Goal: Task Accomplishment & Management: Complete application form

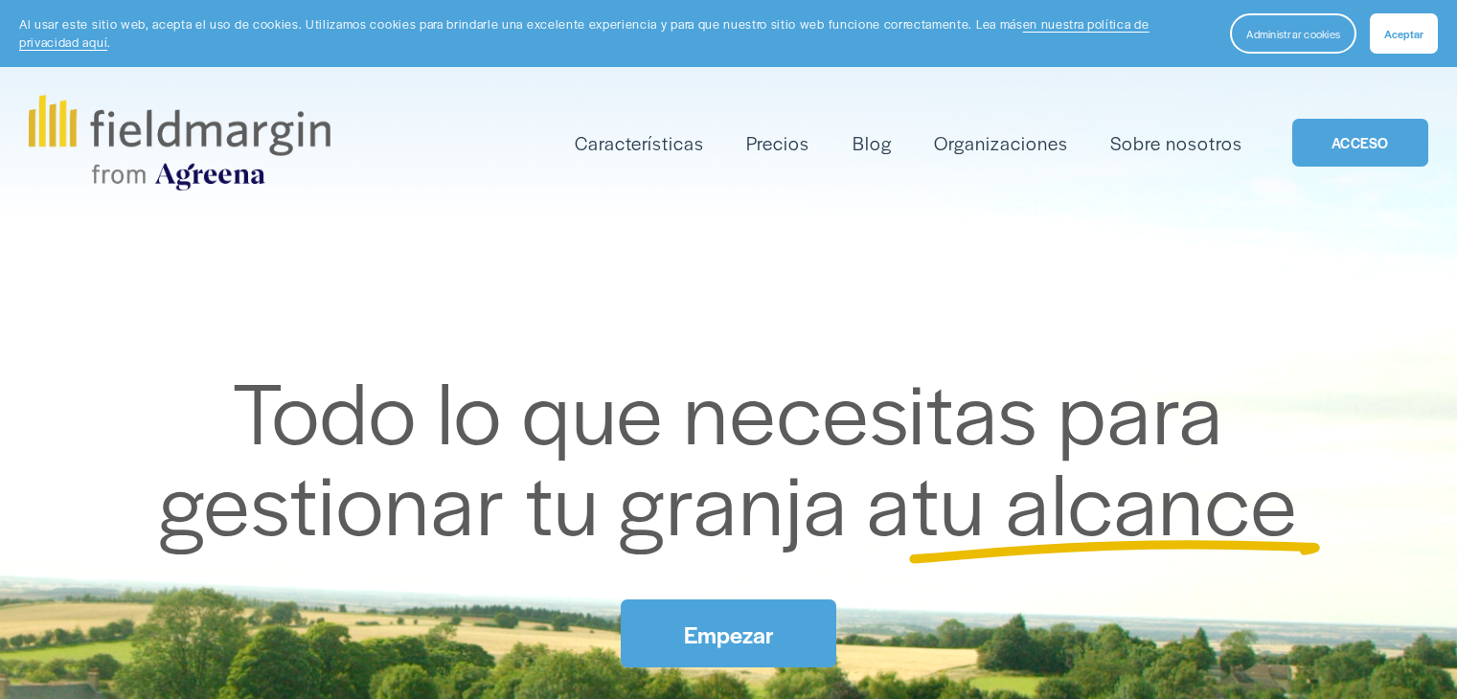
scroll to position [199, 0]
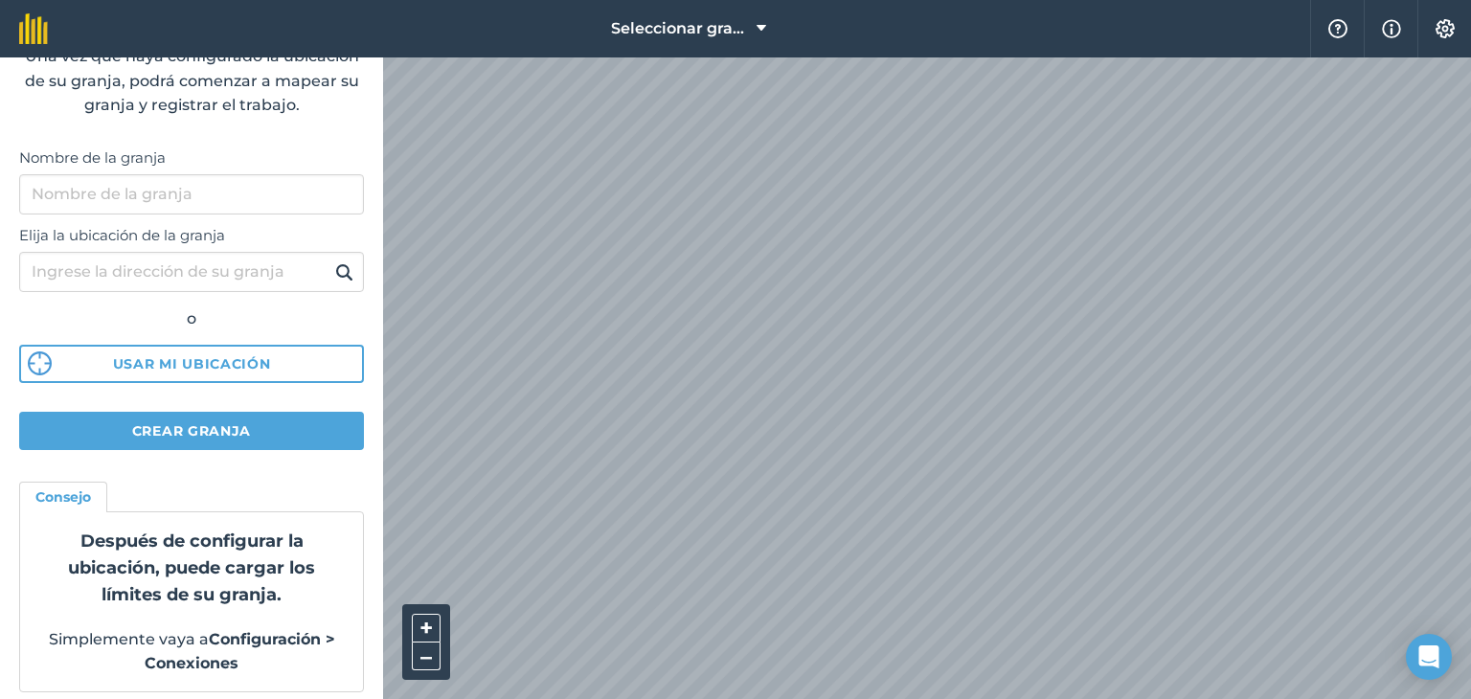
scroll to position [133, 0]
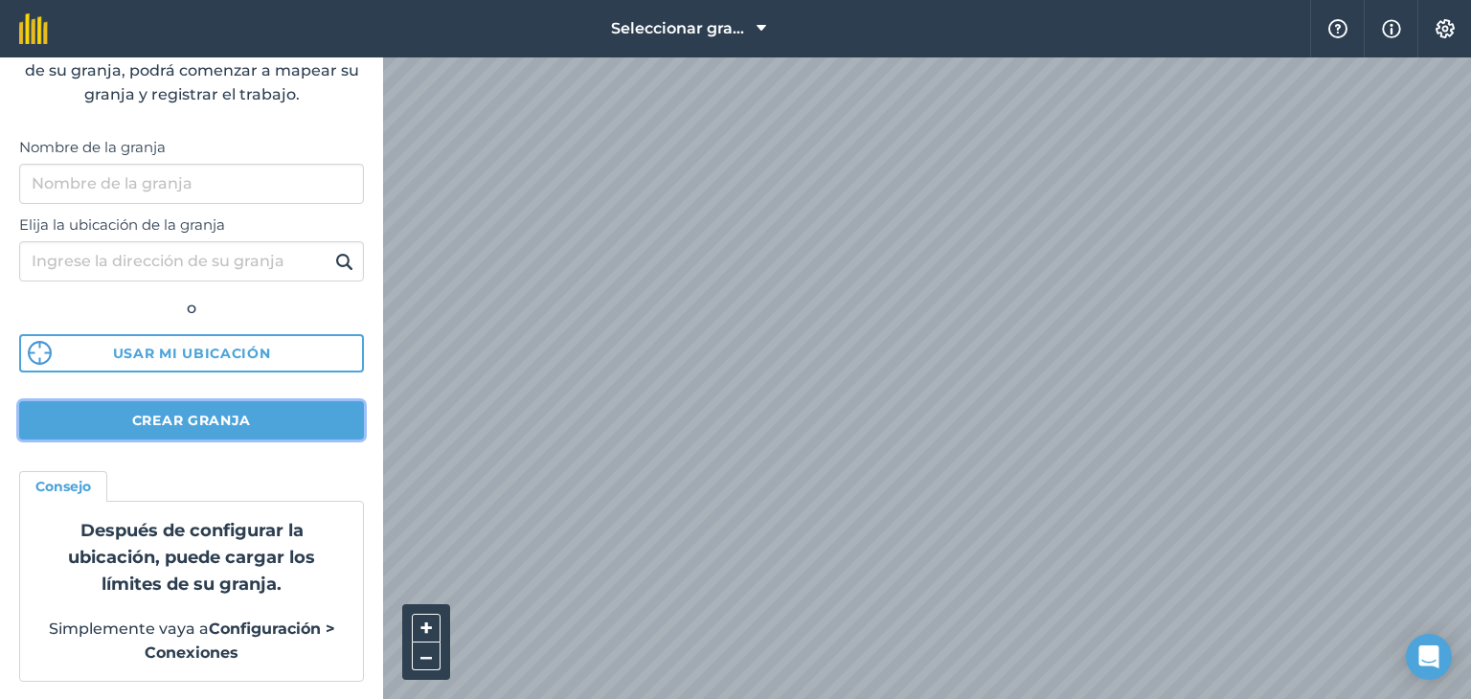
click at [257, 414] on button "Crear granja" at bounding box center [191, 420] width 345 height 38
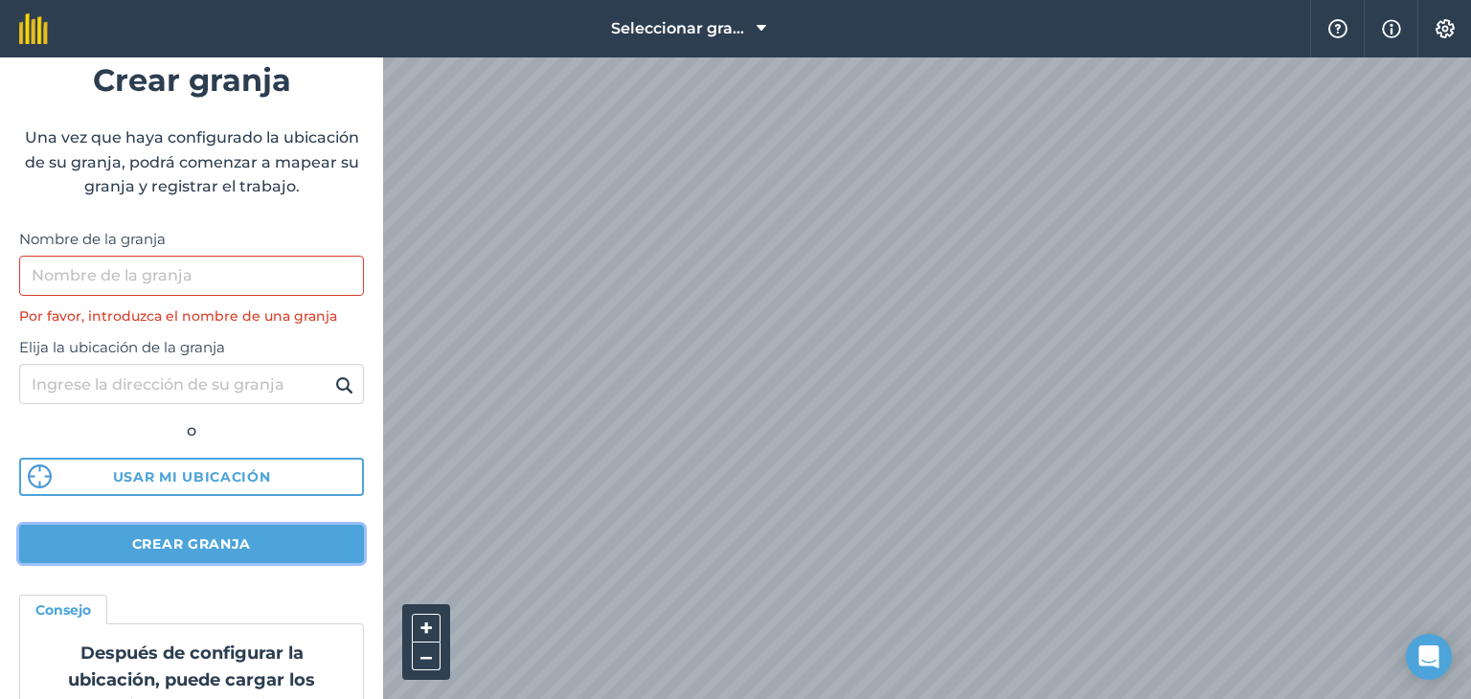
scroll to position [0, 0]
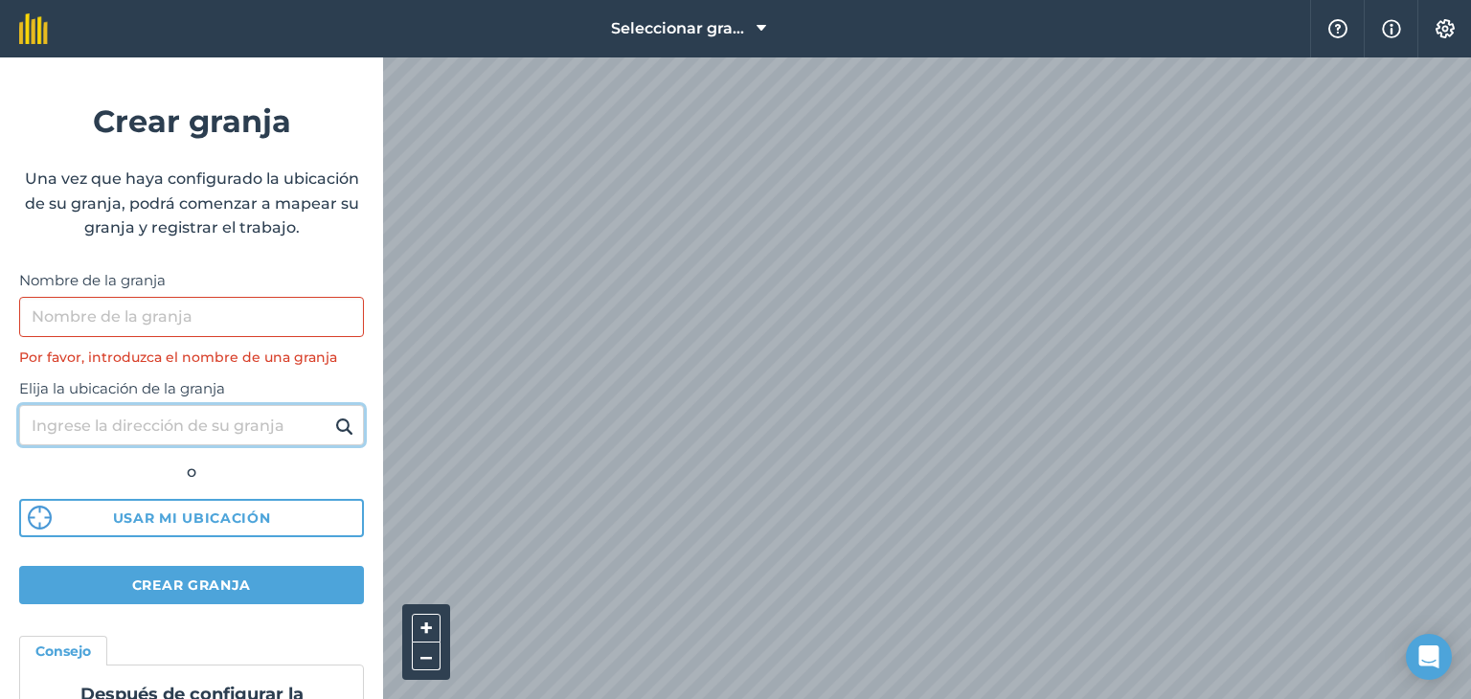
click at [194, 429] on input "Elija la ubicación de la granja" at bounding box center [191, 425] width 345 height 40
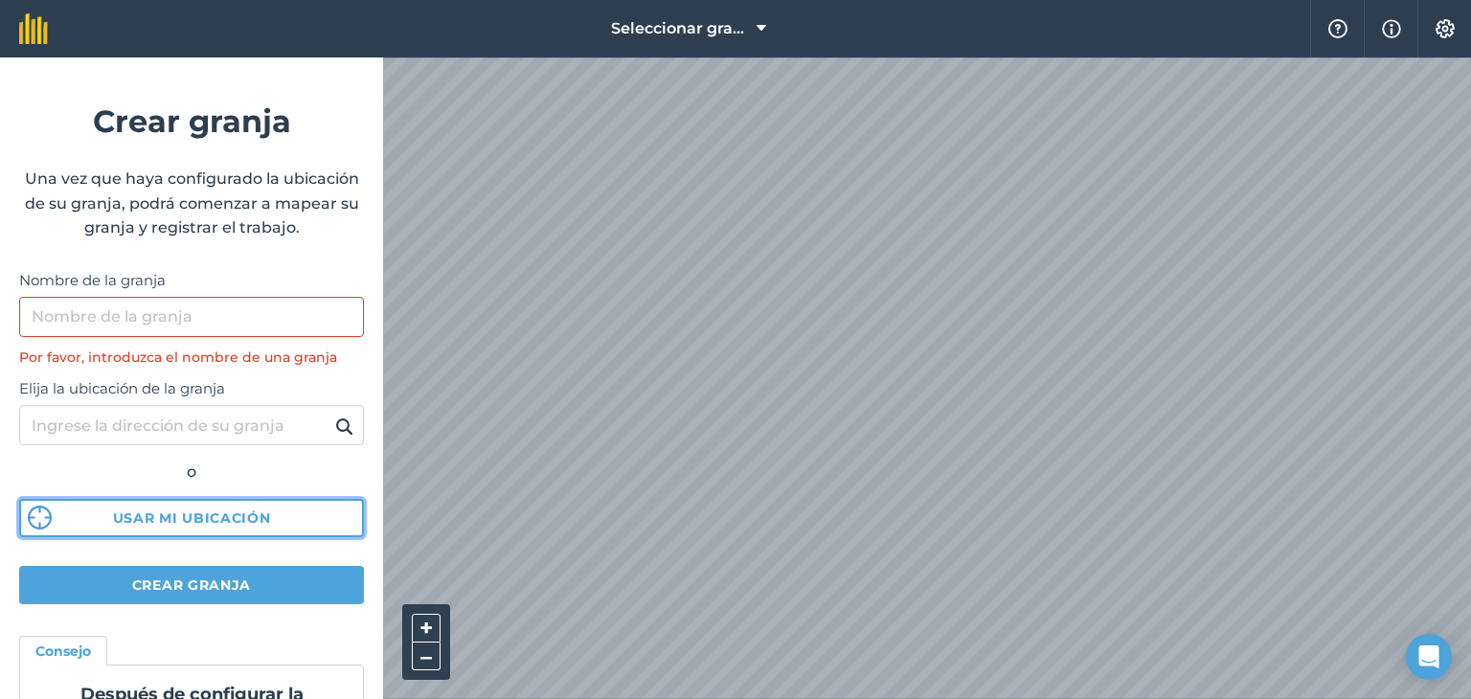
click at [268, 507] on button "Usar mi ubicación" at bounding box center [191, 518] width 345 height 38
click at [819, 698] on html "Seleccionar granja Ayuda Información Ajustes Crear granja Una vez que haya conf…" at bounding box center [735, 349] width 1471 height 699
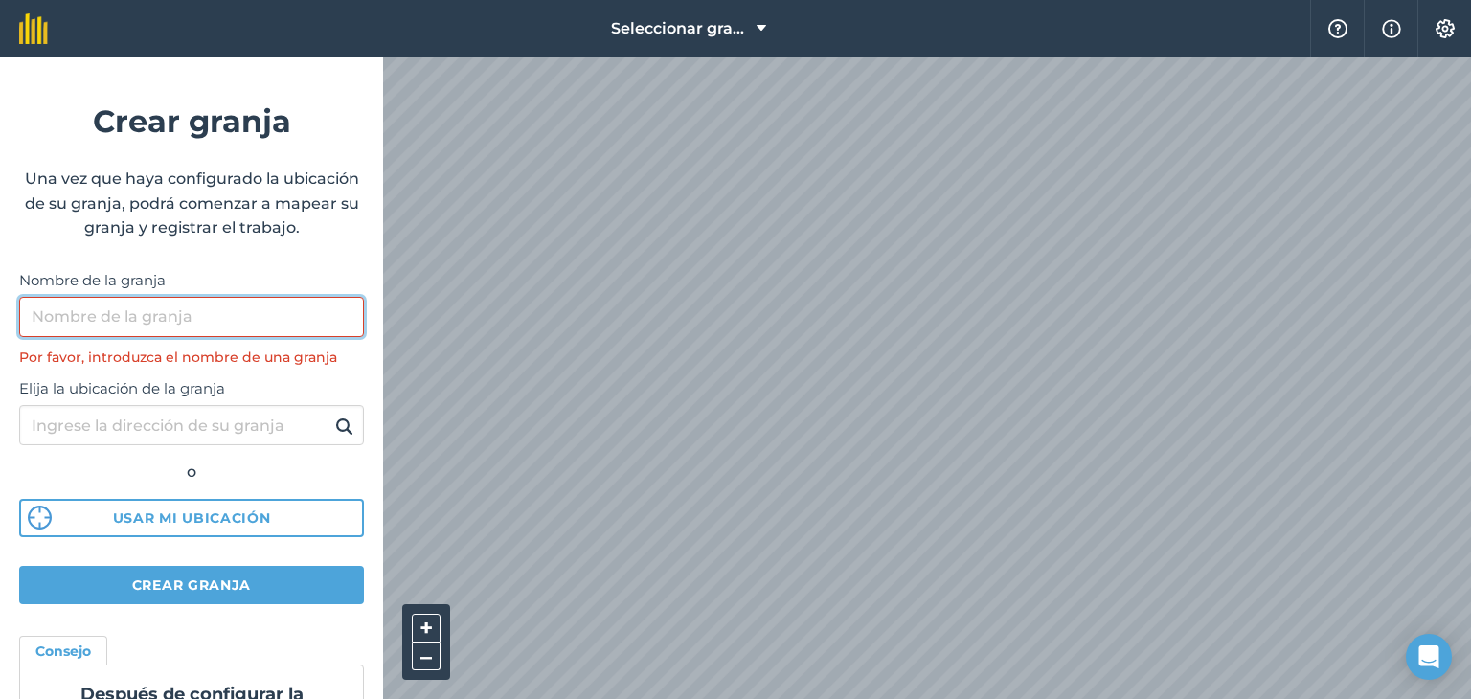
click at [264, 314] on input "Nombre de la granja" at bounding box center [191, 317] width 345 height 40
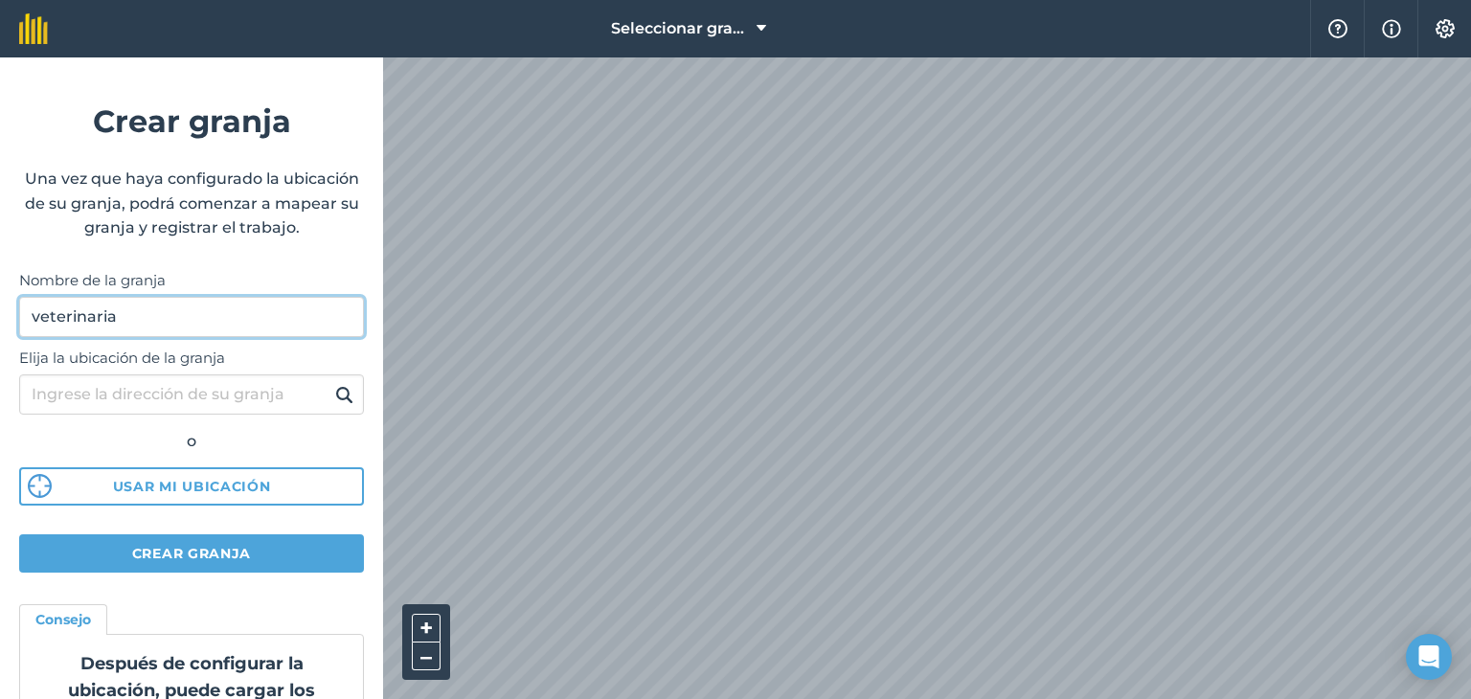
type input "veterinaria"
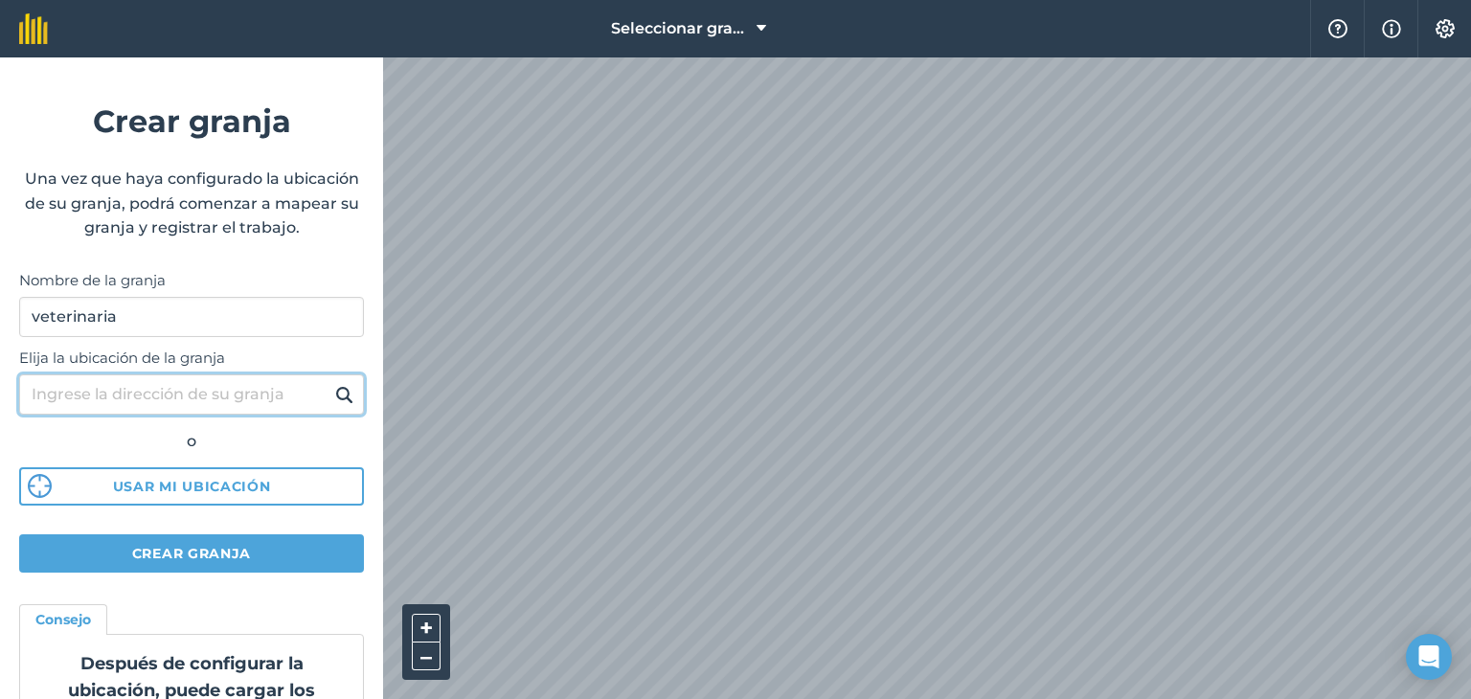
click at [260, 390] on input "Elija la ubicación de la granja" at bounding box center [191, 395] width 345 height 40
click at [552, 37] on div "Seleccionar granja Ayuda Información Ajustes Crear granja Una vez que haya conf…" at bounding box center [735, 28] width 1471 height 57
click at [632, 0] on html "Seleccionar granja Ayuda Información Ajustes Crear granja Una vez que haya conf…" at bounding box center [735, 349] width 1471 height 699
click at [1019, 0] on html "Seleccionar granja Ayuda Información Ajustes Crear granja Una vez que haya conf…" at bounding box center [735, 349] width 1471 height 699
click at [739, 0] on html "Seleccionar granja Ayuda Información Ajustes Crear granja Una vez que haya conf…" at bounding box center [735, 349] width 1471 height 699
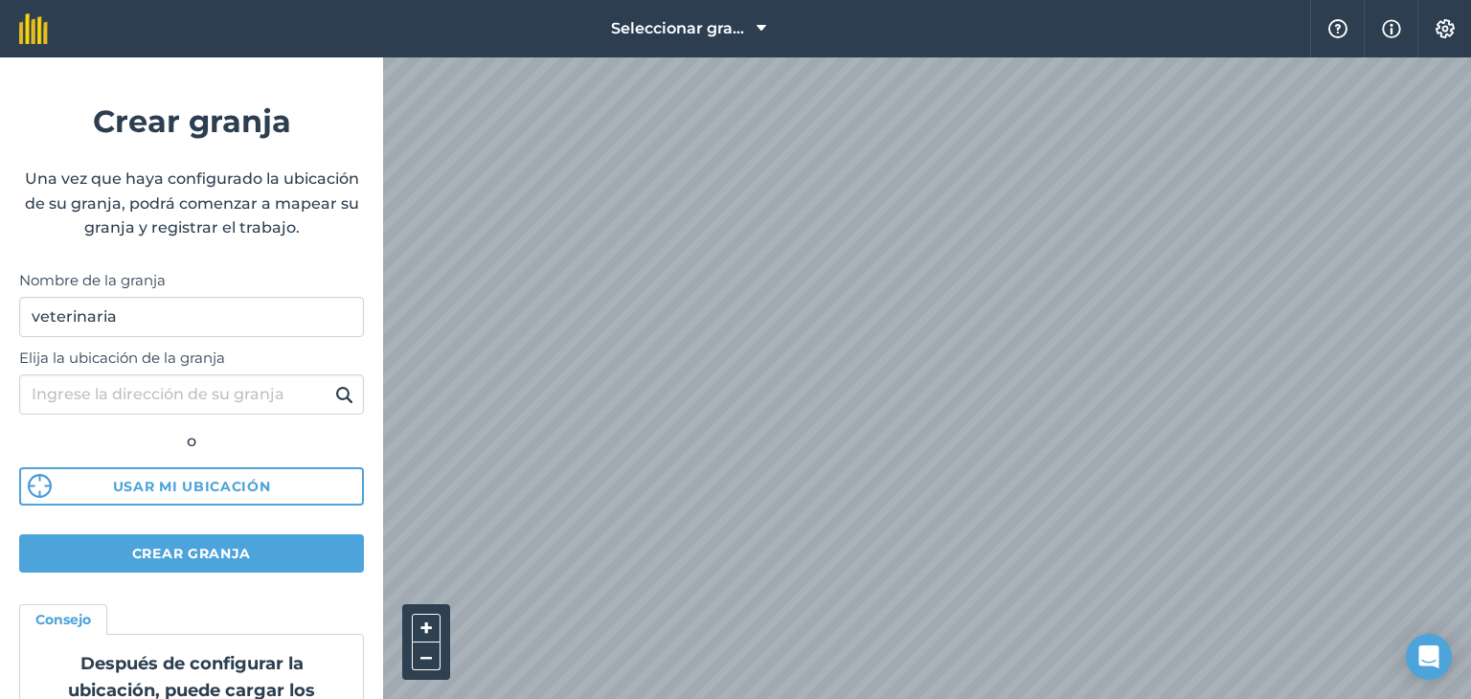
click at [630, 0] on html "Seleccionar granja Ayuda Información Ajustes Crear granja Una vez que haya conf…" at bounding box center [735, 349] width 1471 height 699
click at [671, 0] on html "Seleccionar granja Ayuda Información Ajustes Crear granja Una vez que haya conf…" at bounding box center [735, 349] width 1471 height 699
click at [711, 0] on html "Seleccionar granja Ayuda Información Ajustes Crear granja Una vez que haya conf…" at bounding box center [735, 349] width 1471 height 699
click at [849, 698] on html "Seleccionar granja Ayuda Información Ajustes Crear granja Una vez que haya conf…" at bounding box center [735, 349] width 1471 height 699
click at [843, 698] on html "Seleccionar granja Ayuda Información Ajustes Crear granja Una vez que haya conf…" at bounding box center [735, 349] width 1471 height 699
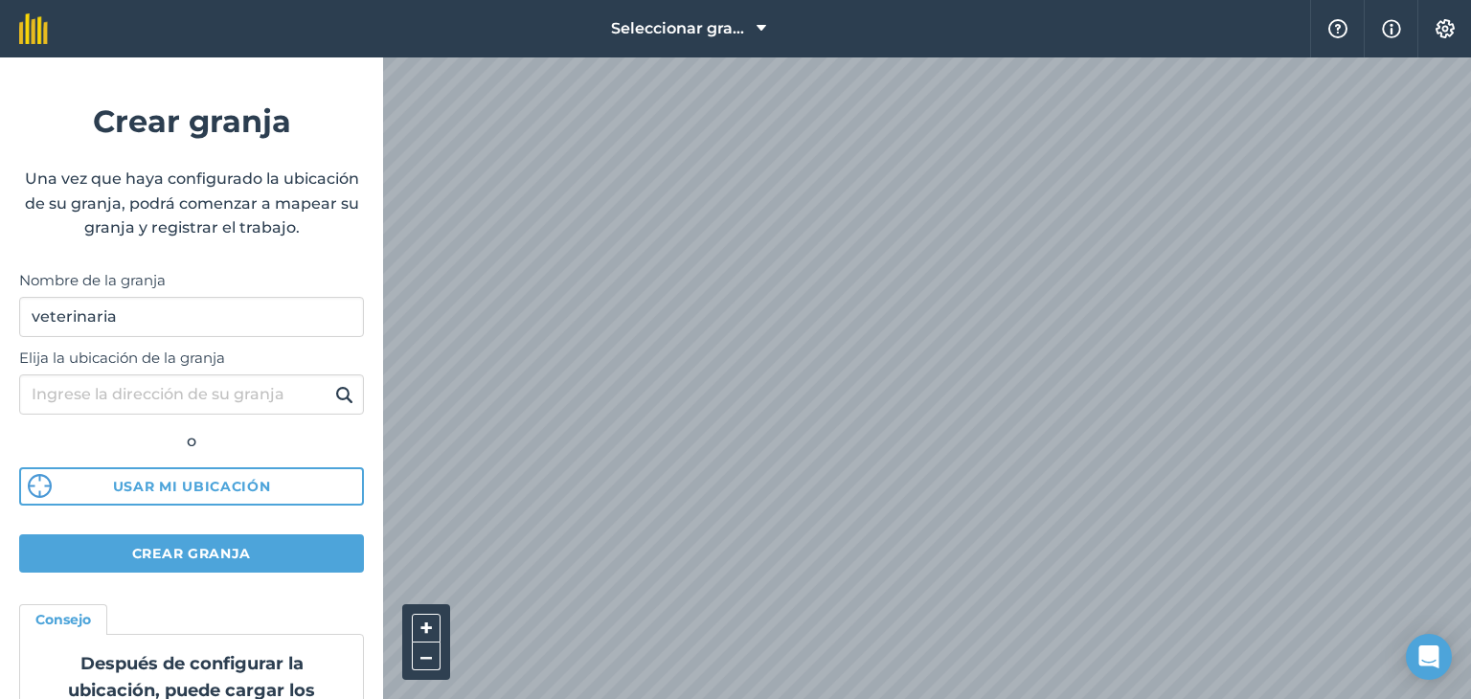
click at [923, 698] on html "Seleccionar granja Ayuda Información Ajustes Crear granja Una vez que haya conf…" at bounding box center [735, 349] width 1471 height 699
click at [946, 0] on html "Seleccionar granja Ayuda Información Ajustes Crear granja Una vez que haya conf…" at bounding box center [735, 349] width 1471 height 699
click at [954, 0] on html "Seleccionar granja Ayuda Información Ajustes Crear granja Una vez que haya conf…" at bounding box center [735, 349] width 1471 height 699
